Goal: Information Seeking & Learning: Compare options

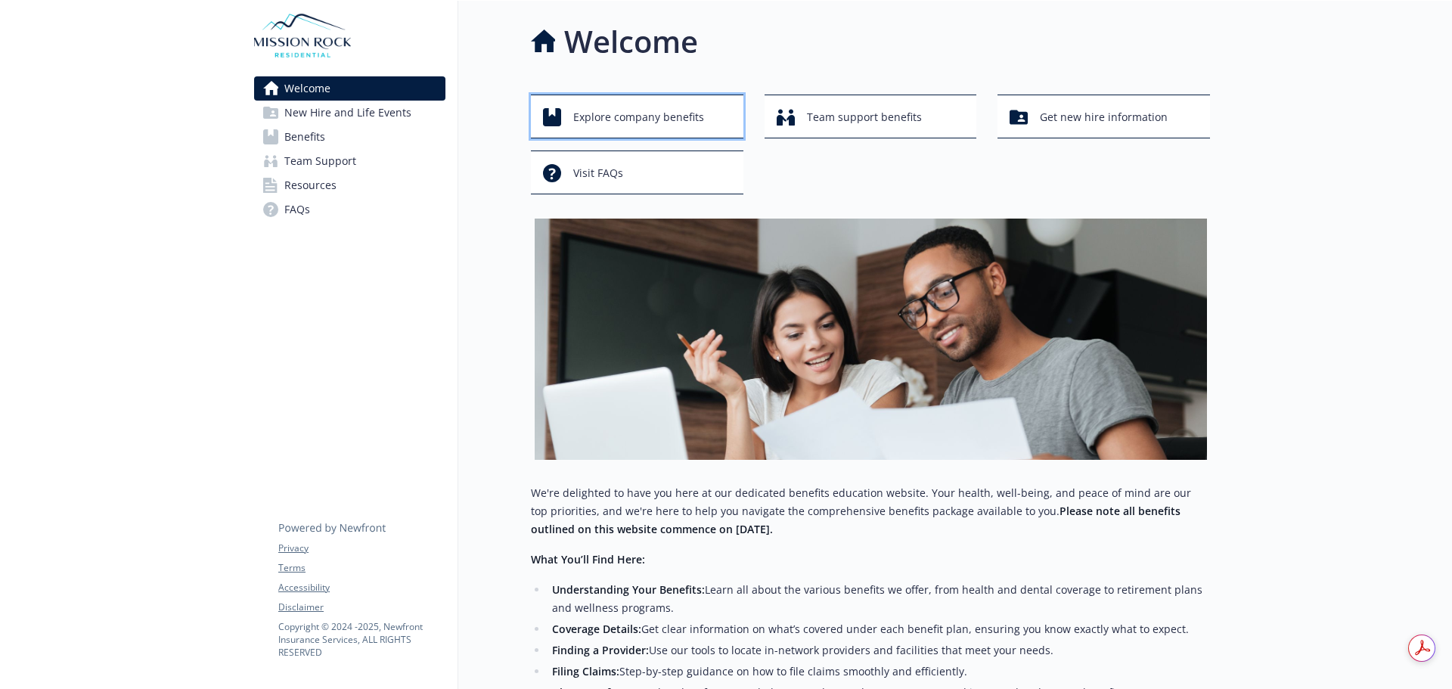
click at [644, 109] on span "Explore company benefits" at bounding box center [638, 117] width 131 height 29
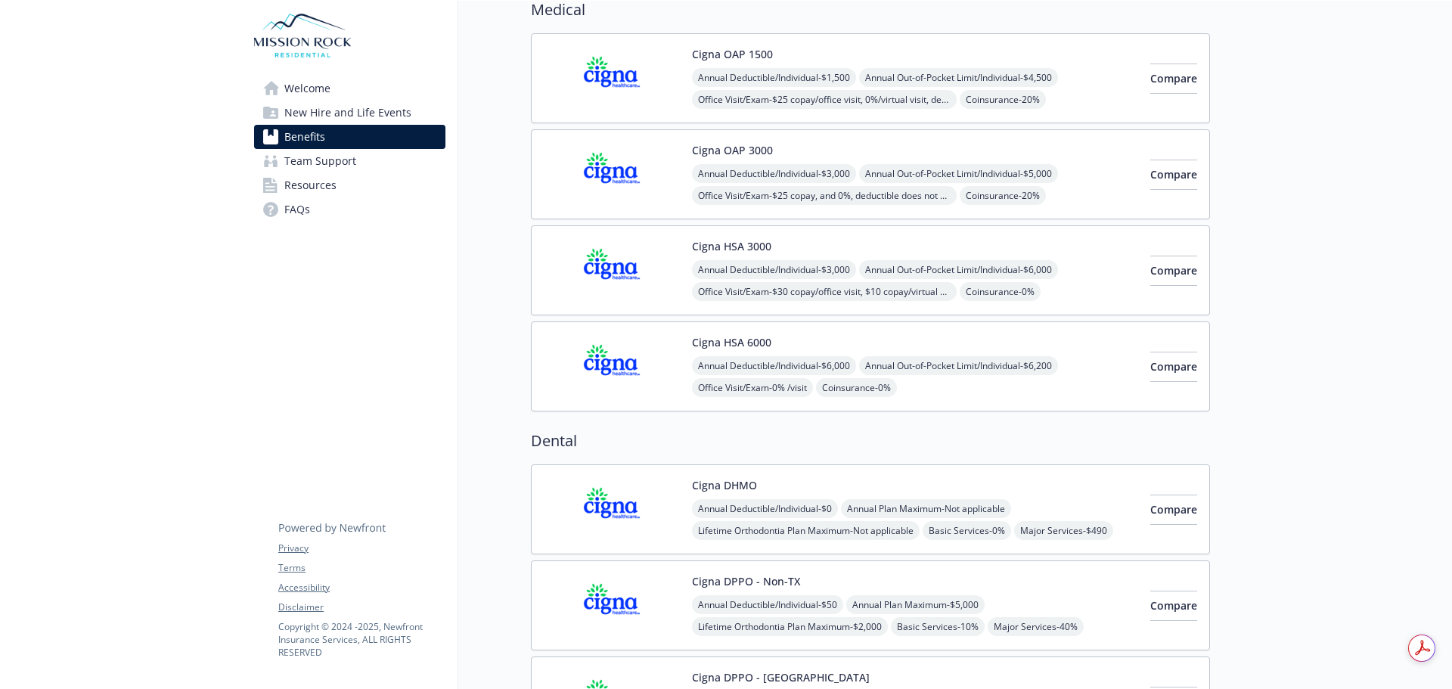
scroll to position [151, 0]
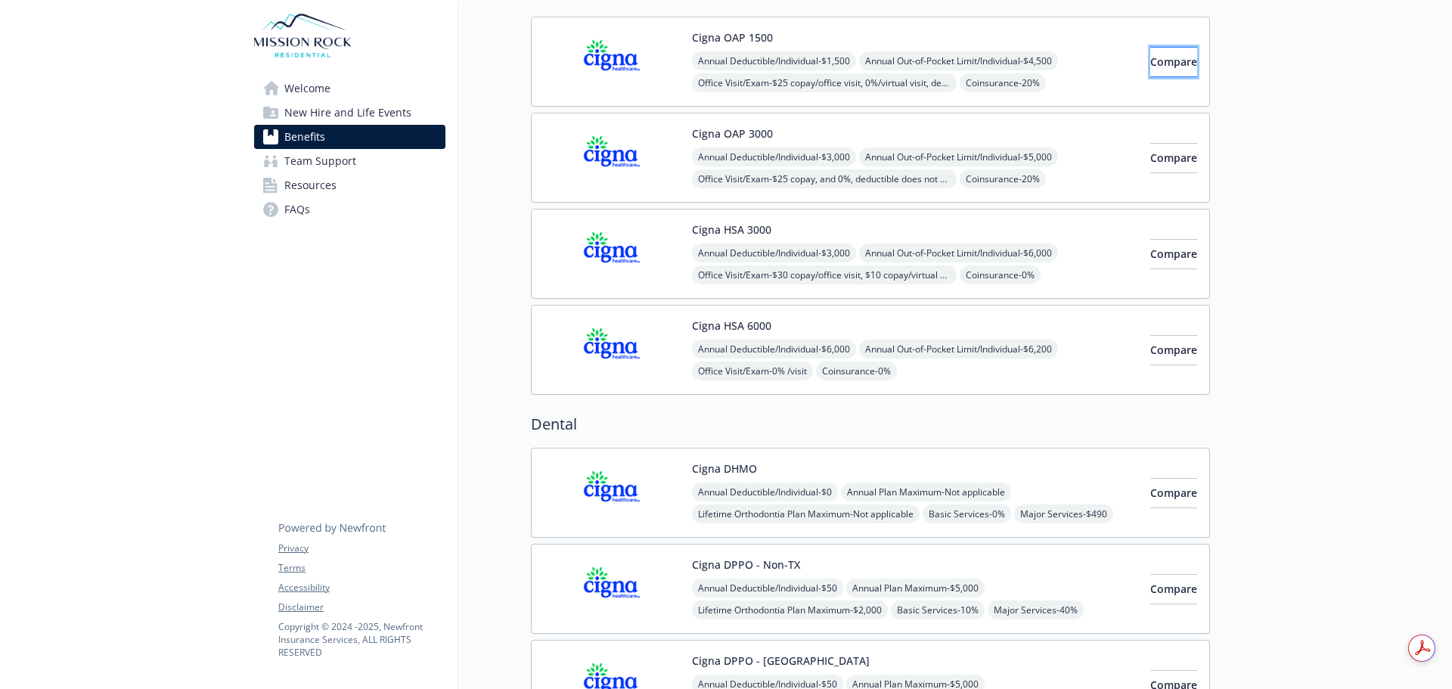
click at [1150, 61] on span "Compare" at bounding box center [1173, 61] width 47 height 14
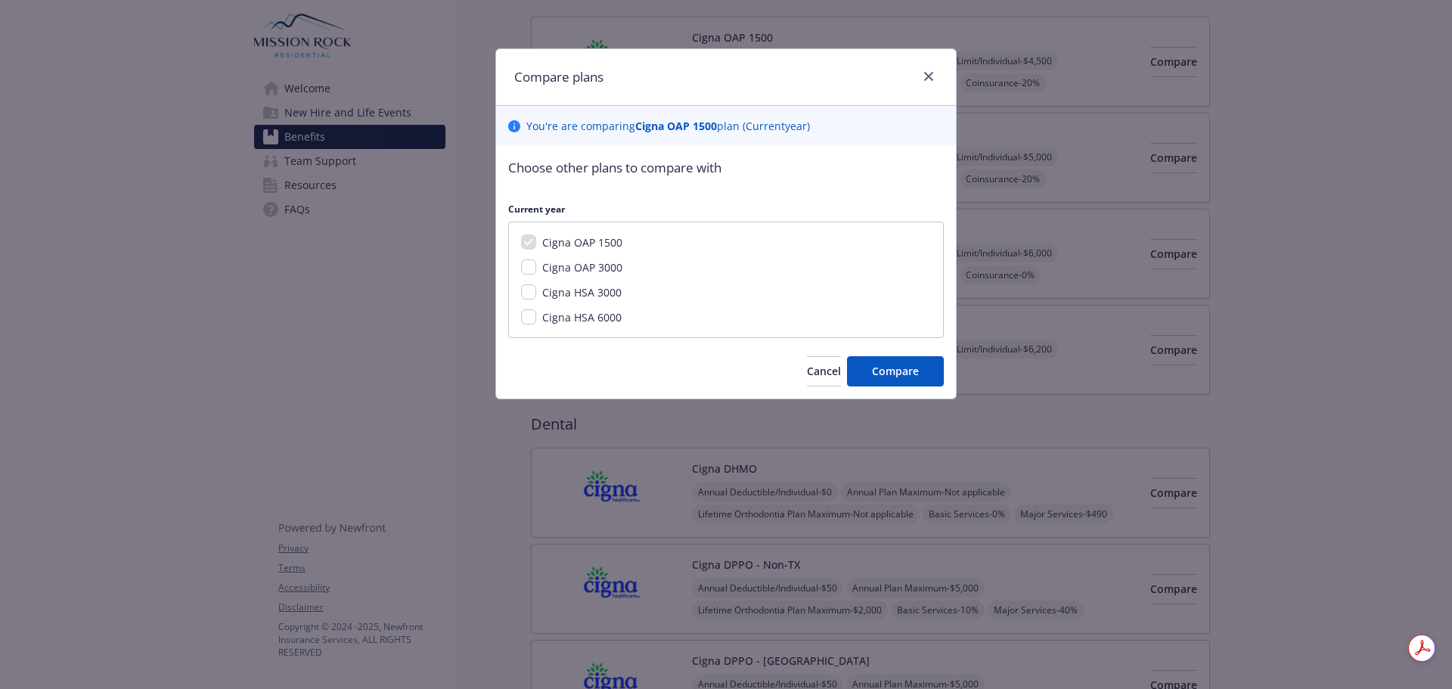
click at [599, 271] on span "Cigna OAP 3000" at bounding box center [582, 267] width 80 height 14
click at [536, 271] on input "Cigna OAP 3000" at bounding box center [528, 266] width 15 height 15
checkbox input "true"
click at [917, 380] on button "Compare" at bounding box center [895, 371] width 97 height 30
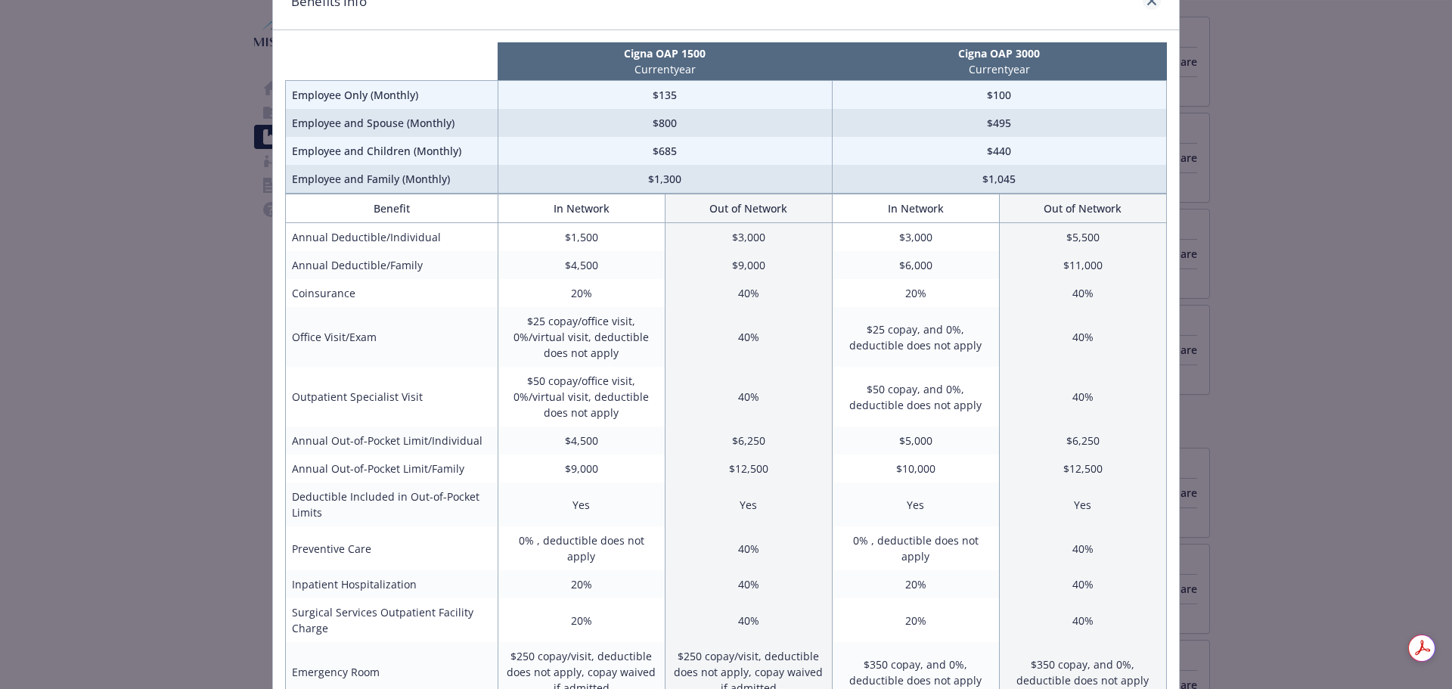
scroll to position [0, 0]
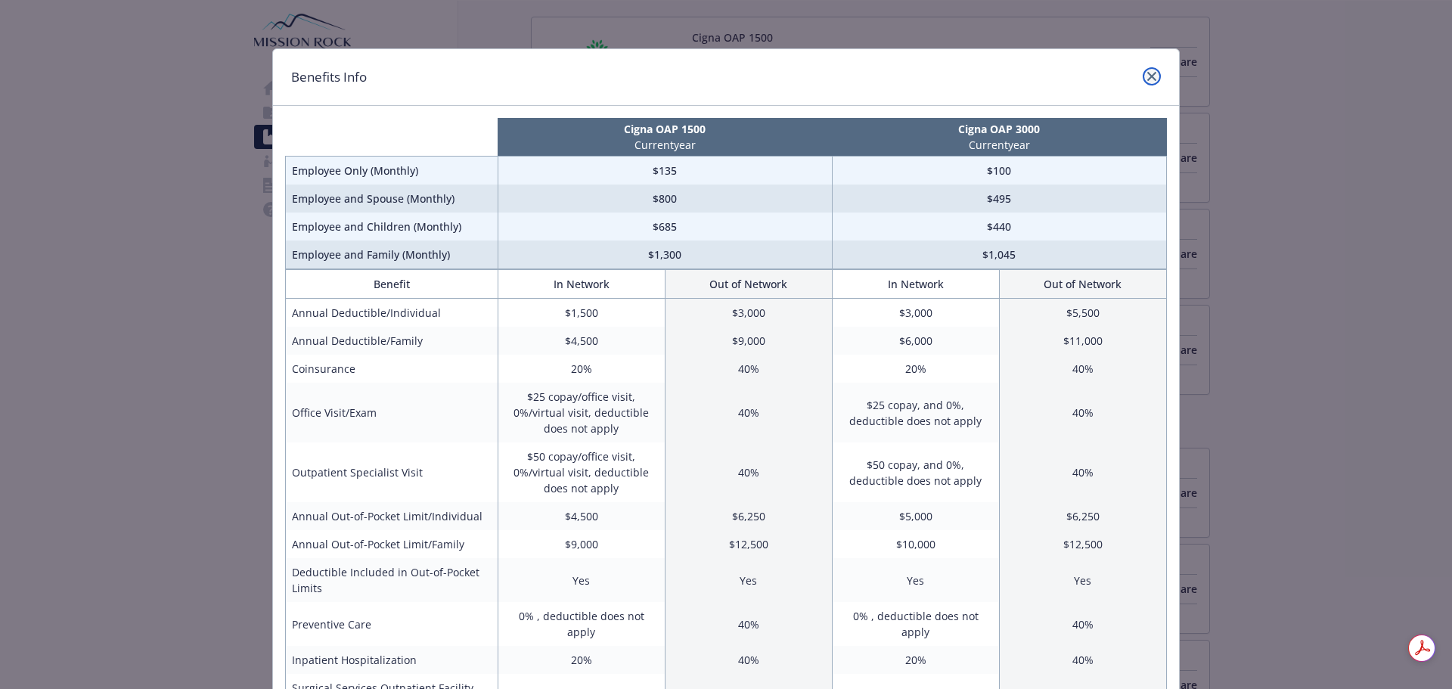
click at [1147, 76] on icon "close" at bounding box center [1151, 76] width 9 height 9
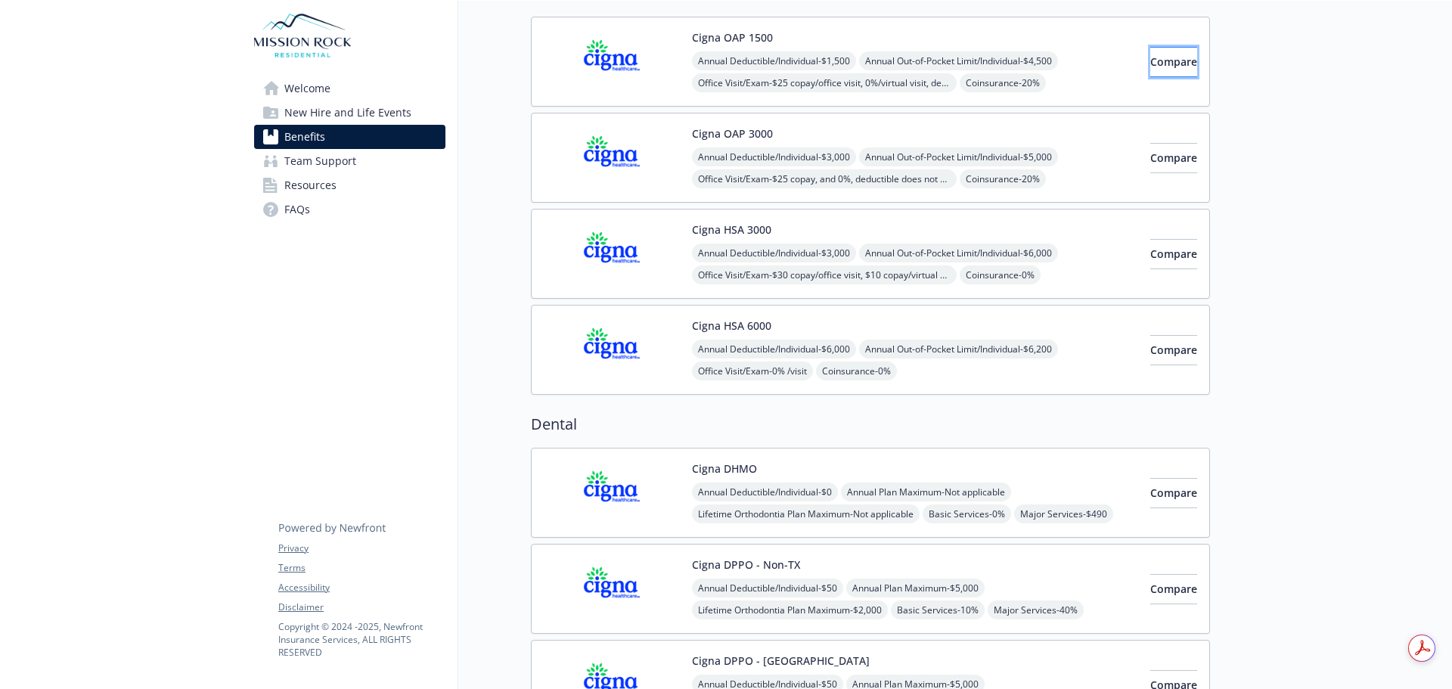
click at [1177, 64] on button "Compare" at bounding box center [1173, 62] width 47 height 30
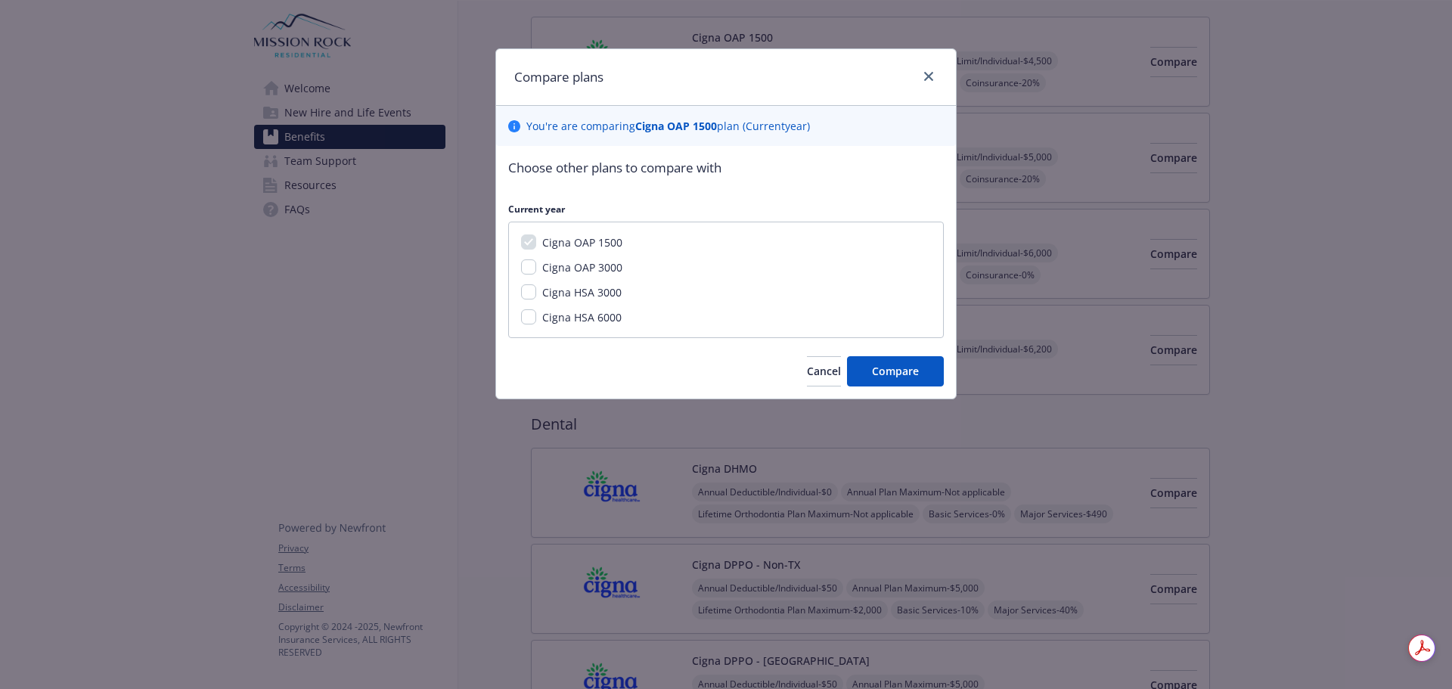
click at [572, 271] on span "Cigna OAP 3000" at bounding box center [582, 267] width 80 height 14
click at [536, 271] on input "Cigna OAP 3000" at bounding box center [528, 266] width 15 height 15
checkbox input "true"
click at [896, 380] on button "Compare" at bounding box center [895, 371] width 97 height 30
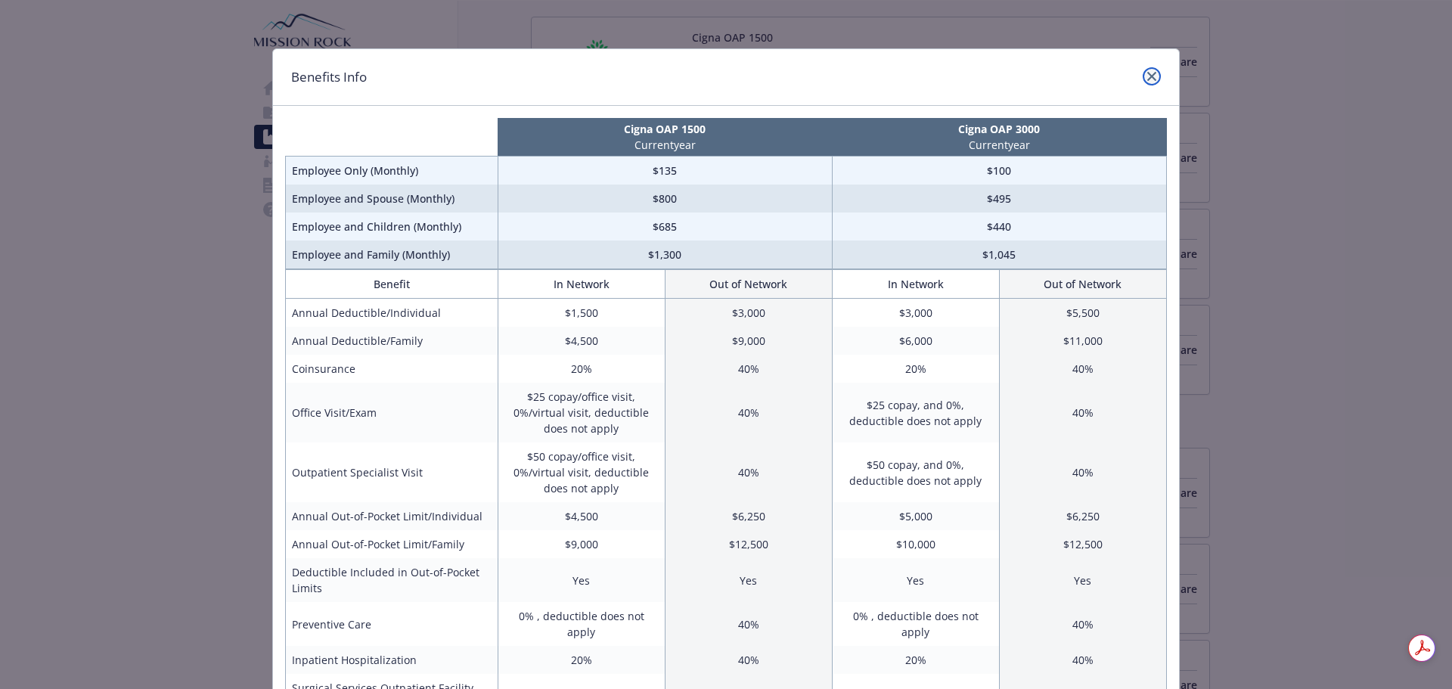
click at [1147, 73] on icon "close" at bounding box center [1151, 76] width 9 height 9
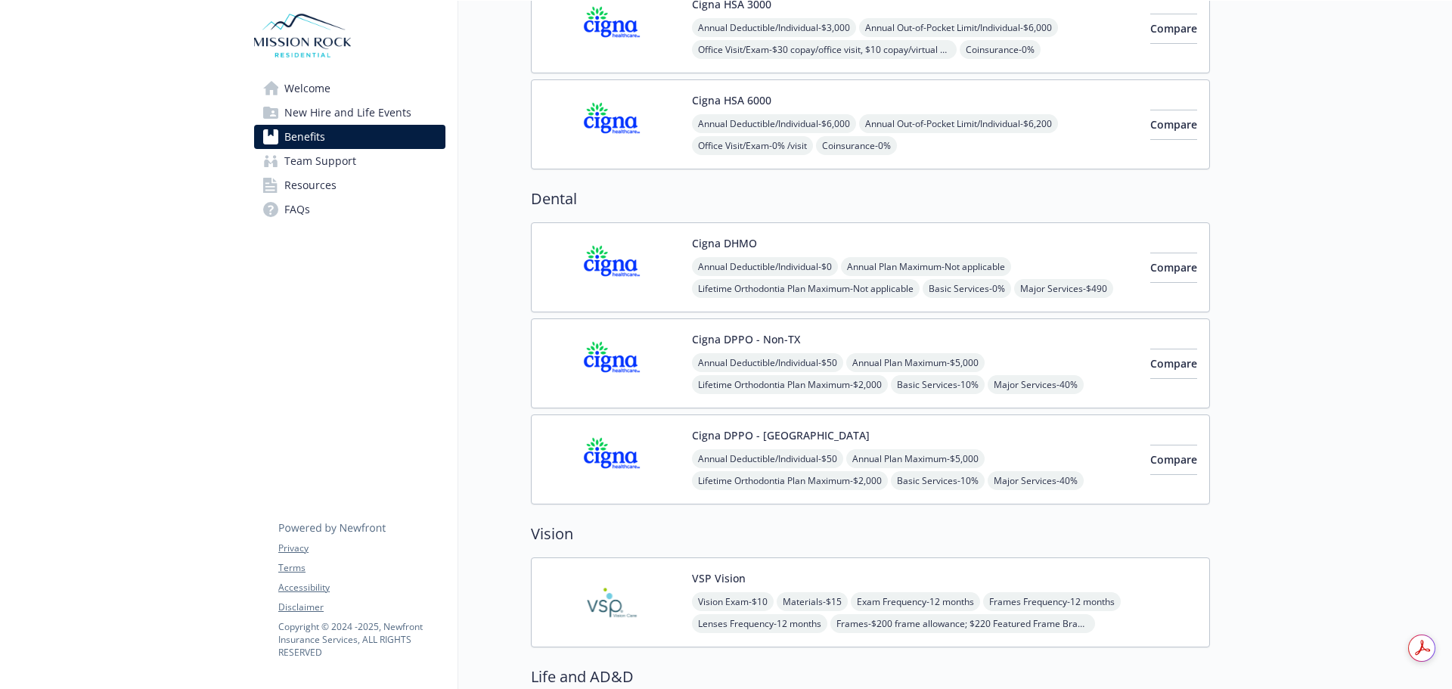
scroll to position [378, 0]
click at [1153, 272] on span "Compare" at bounding box center [1173, 266] width 47 height 14
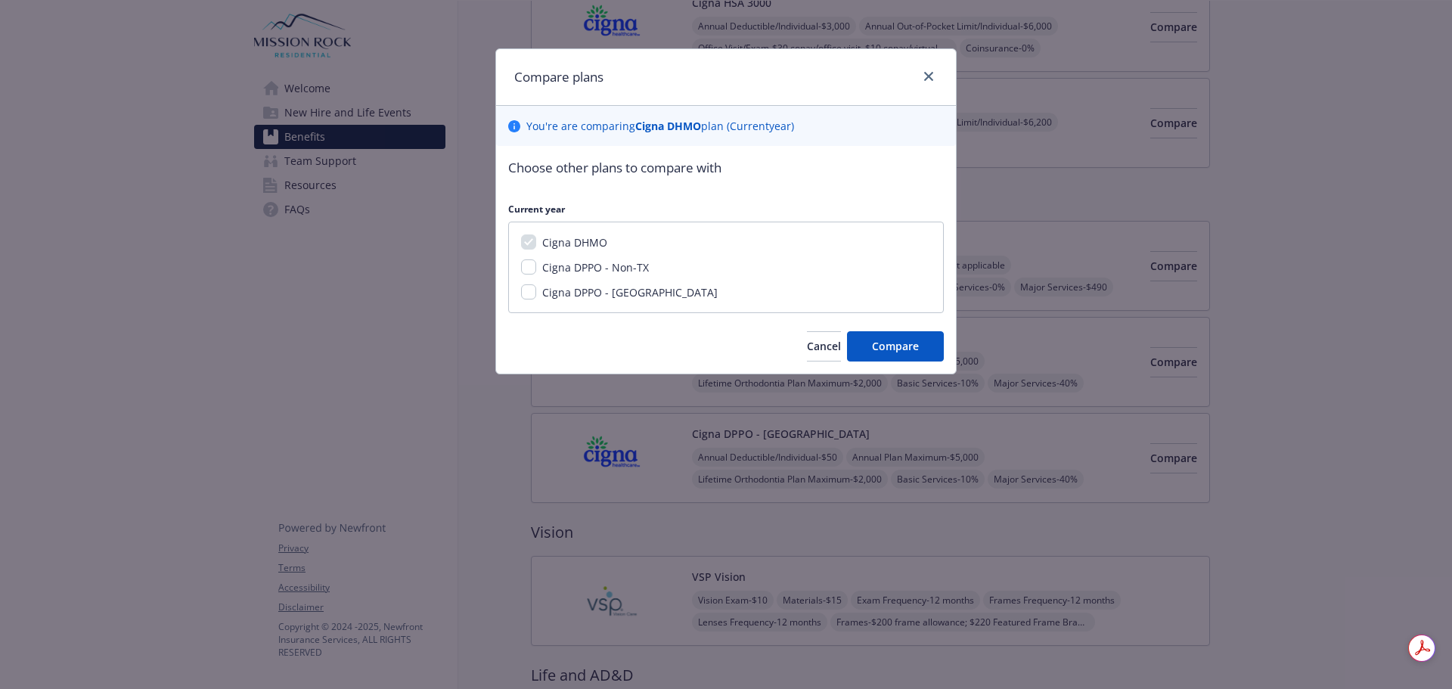
drag, startPoint x: 625, startPoint y: 270, endPoint x: 639, endPoint y: 273, distance: 14.7
click at [626, 270] on span "Cigna DPPO - Non-TX" at bounding box center [595, 267] width 107 height 14
click at [536, 270] on input "Cigna DPPO - Non-TX" at bounding box center [528, 266] width 15 height 15
checkbox input "true"
click at [863, 348] on button "Compare" at bounding box center [895, 346] width 97 height 30
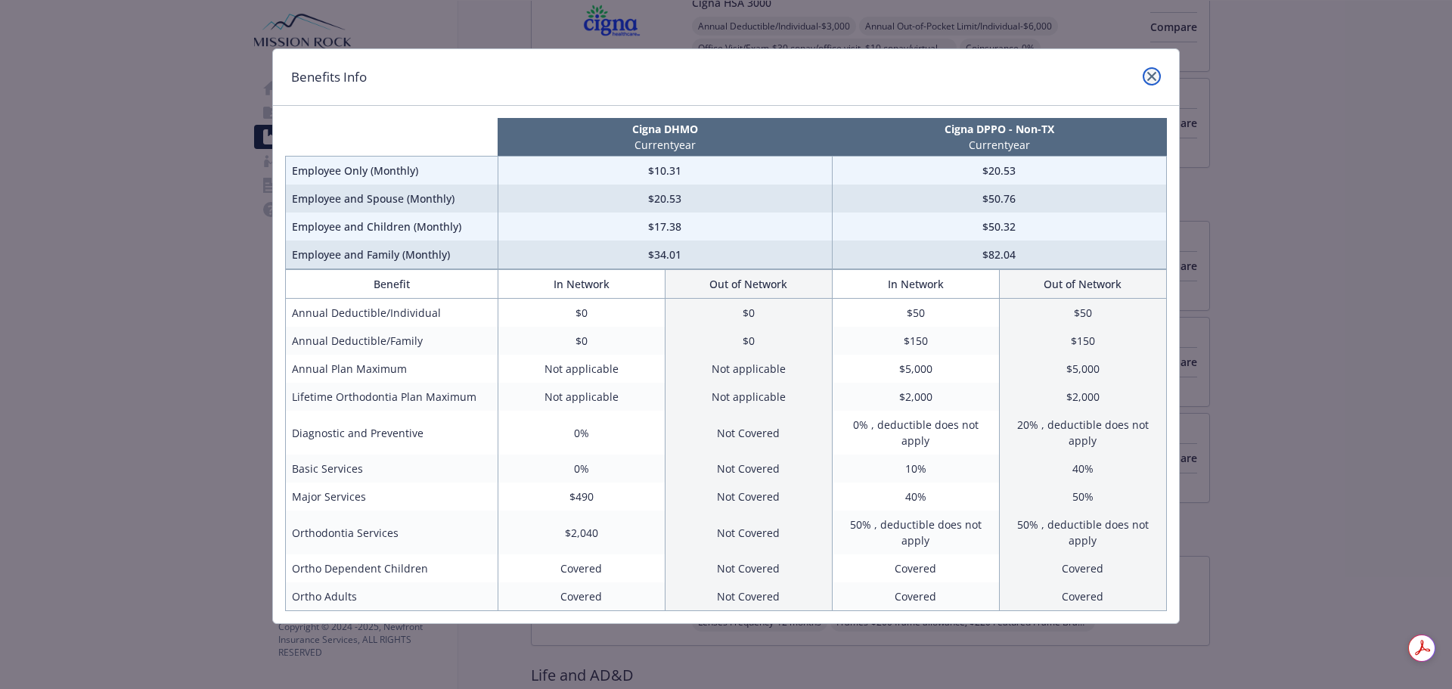
click at [1153, 76] on icon "close" at bounding box center [1151, 76] width 9 height 9
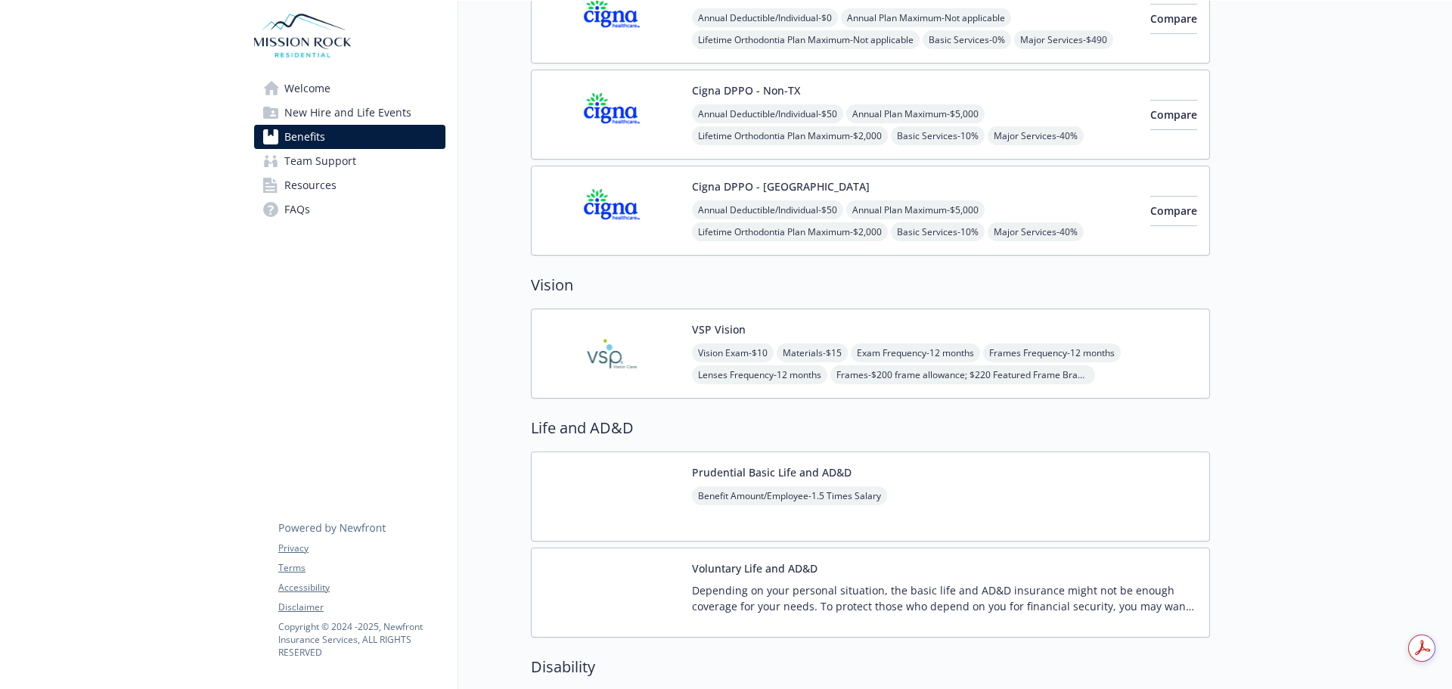
scroll to position [681, 0]
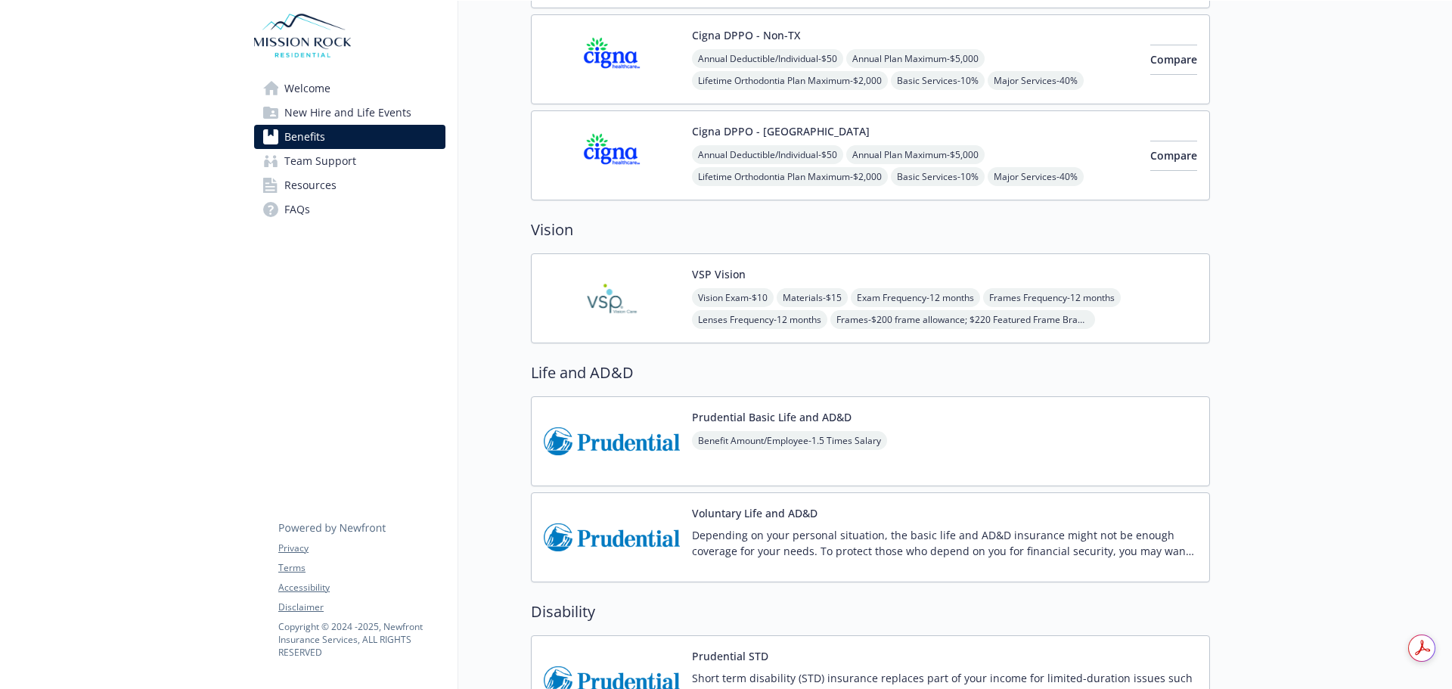
click at [655, 281] on img at bounding box center [612, 298] width 136 height 64
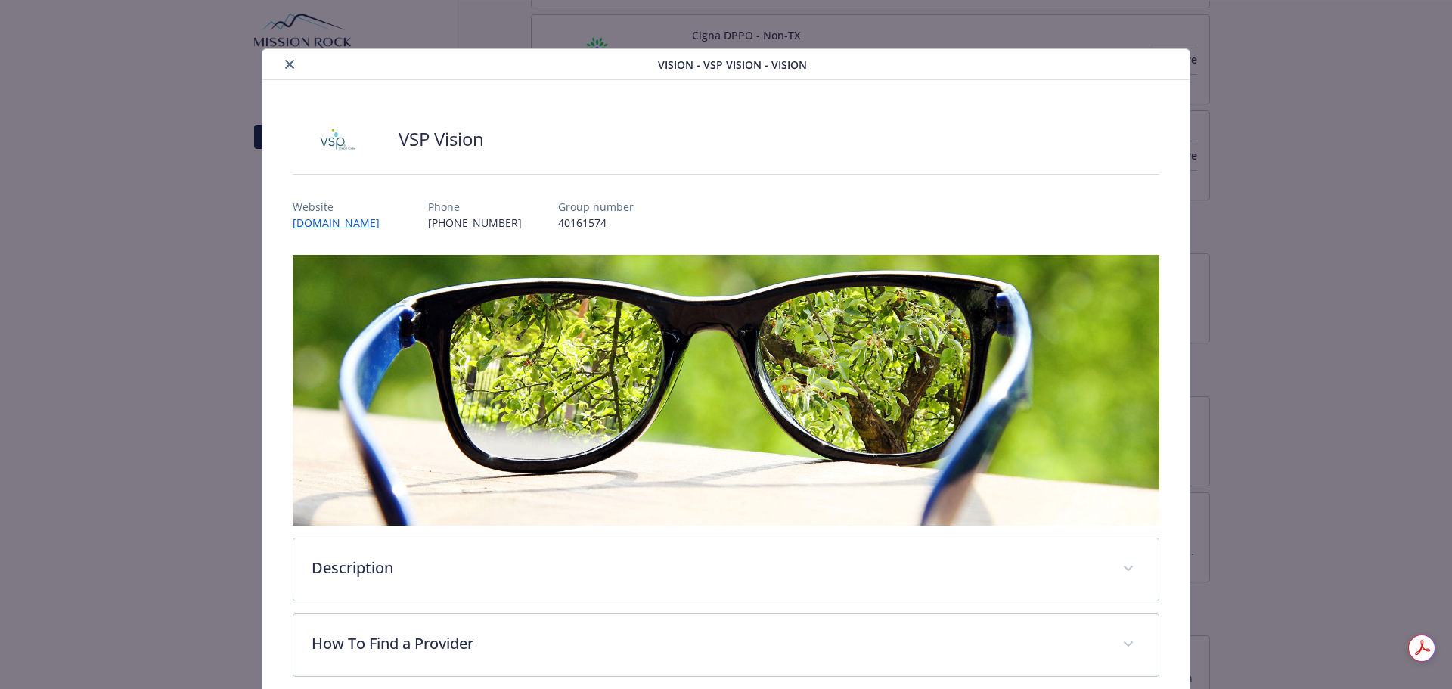
click at [281, 61] on button "close" at bounding box center [290, 64] width 18 height 18
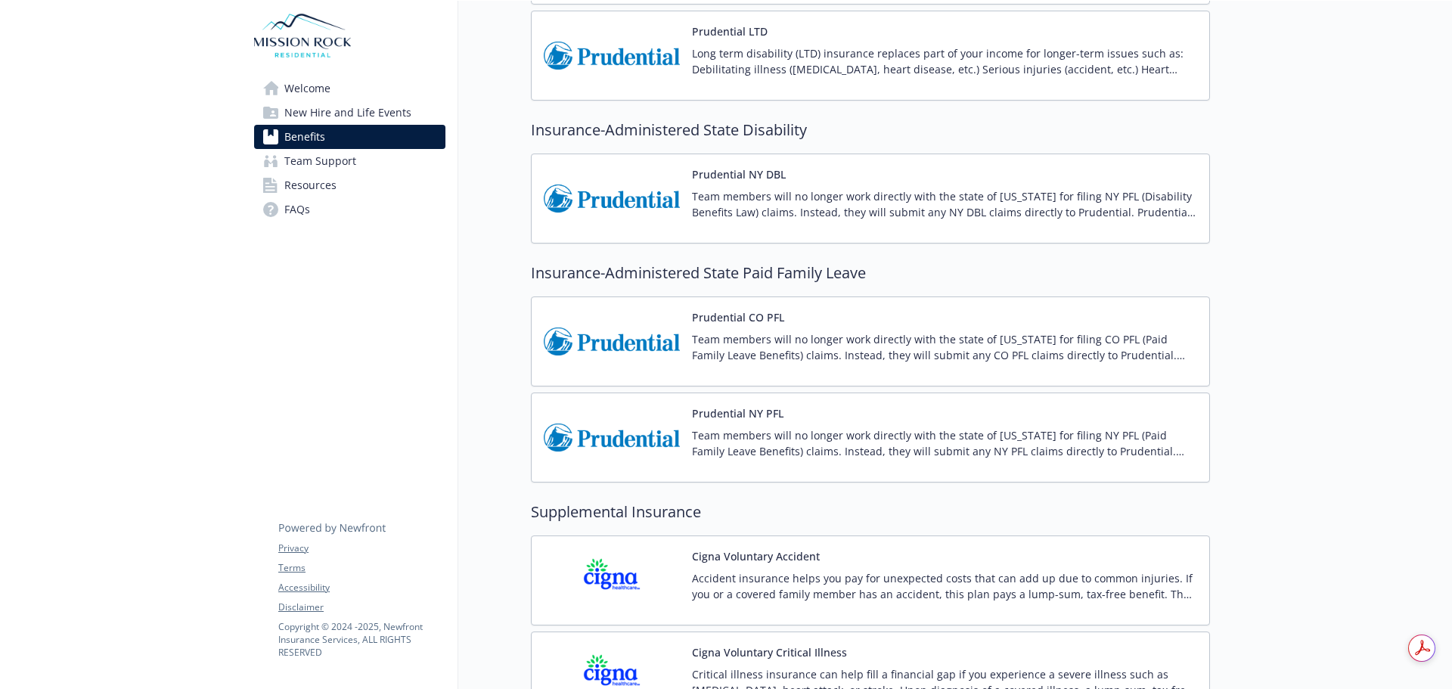
scroll to position [1513, 0]
